Goal: Task Accomplishment & Management: Manage account settings

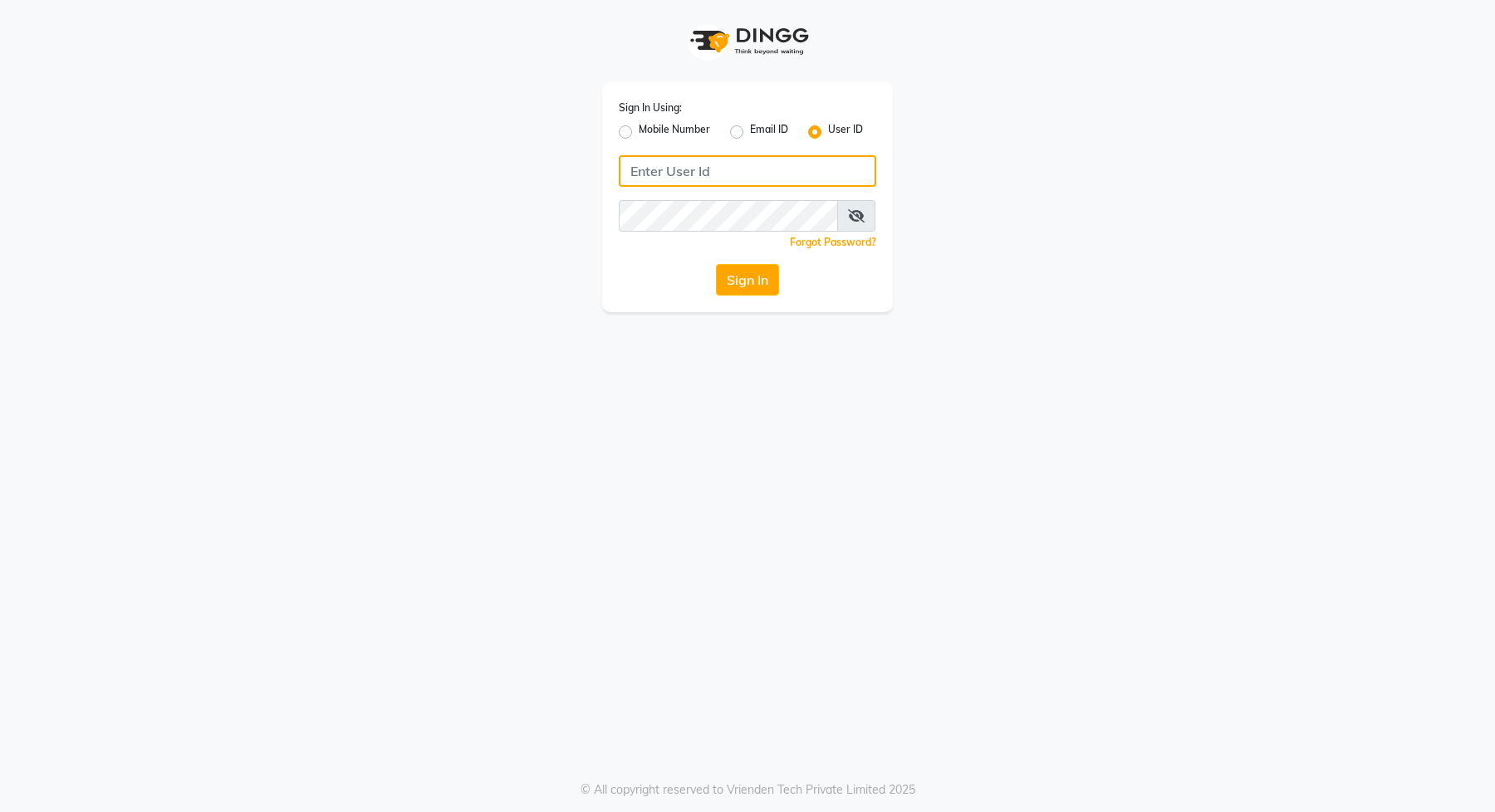
type input "7249802806"
click at [730, 168] on input "7249802806" at bounding box center [747, 171] width 257 height 31
type input "MINKSALON"
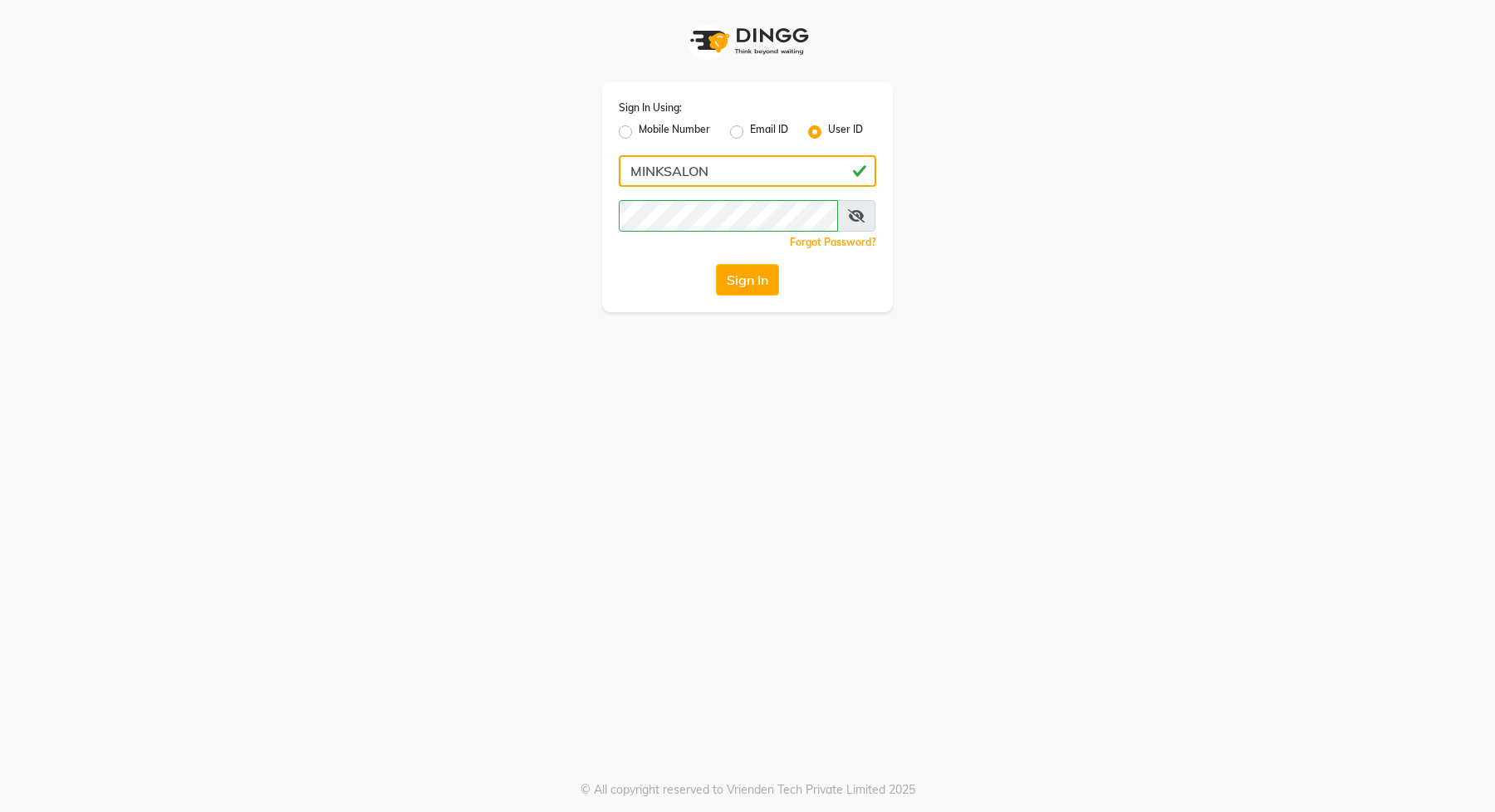
click at [719, 174] on input "MINKSALON" at bounding box center [747, 171] width 257 height 31
type input "minksalon"
click at [858, 214] on icon at bounding box center [856, 216] width 17 height 13
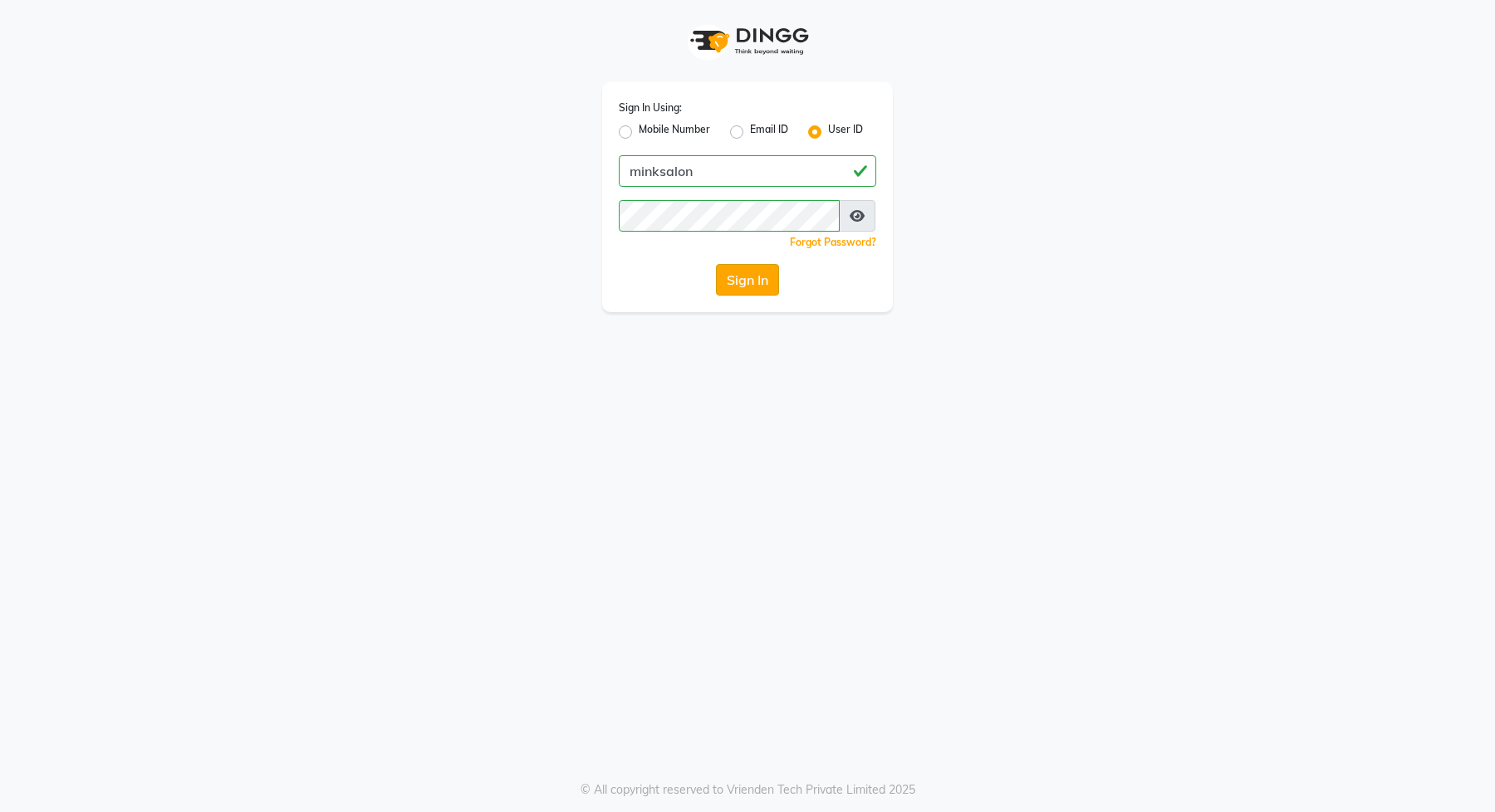
click at [746, 278] on button "Sign In" at bounding box center [747, 279] width 63 height 31
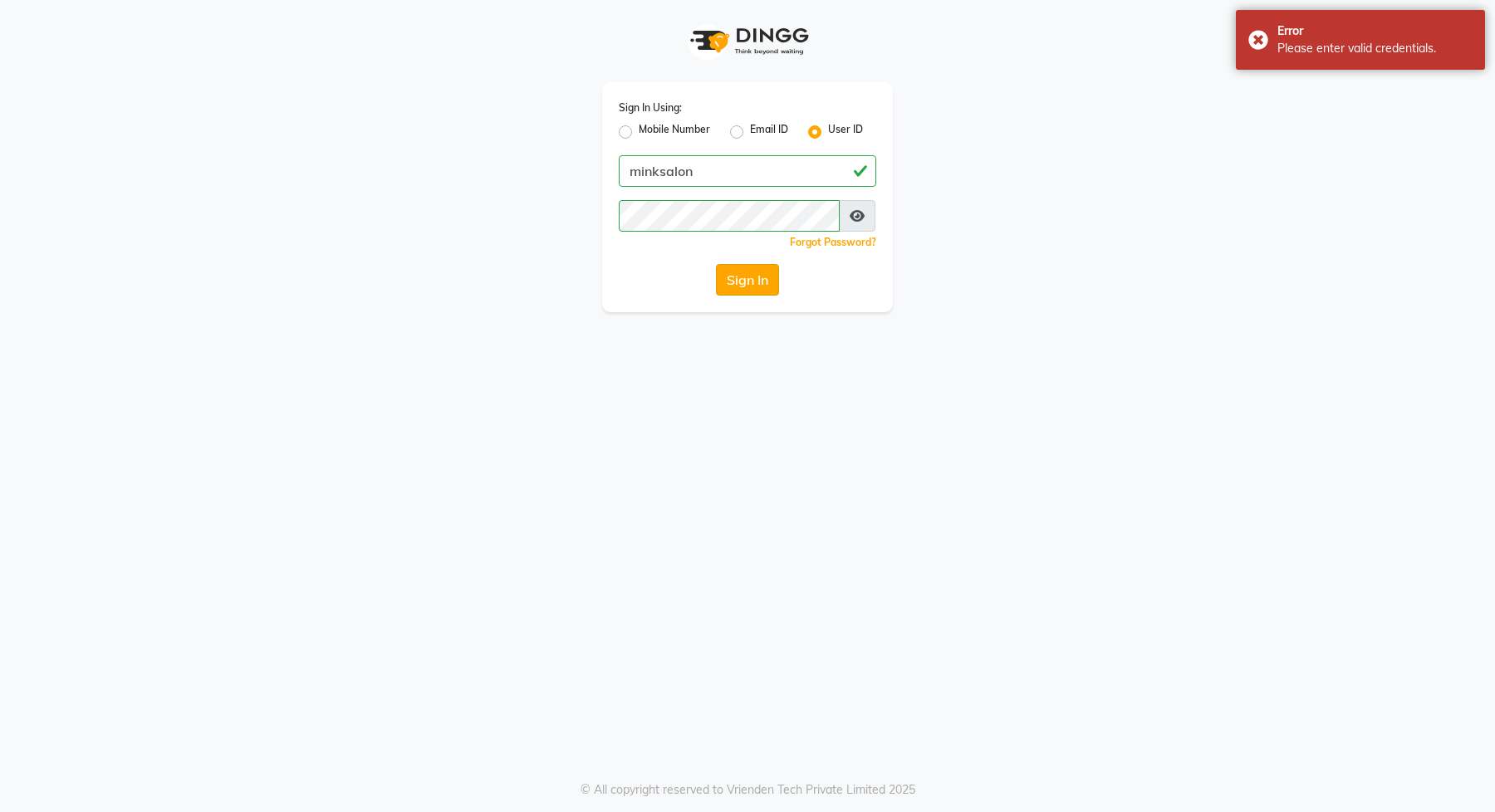
click at [746, 277] on button "Sign In" at bounding box center [747, 279] width 63 height 31
